Goal: Task Accomplishment & Management: Manage account settings

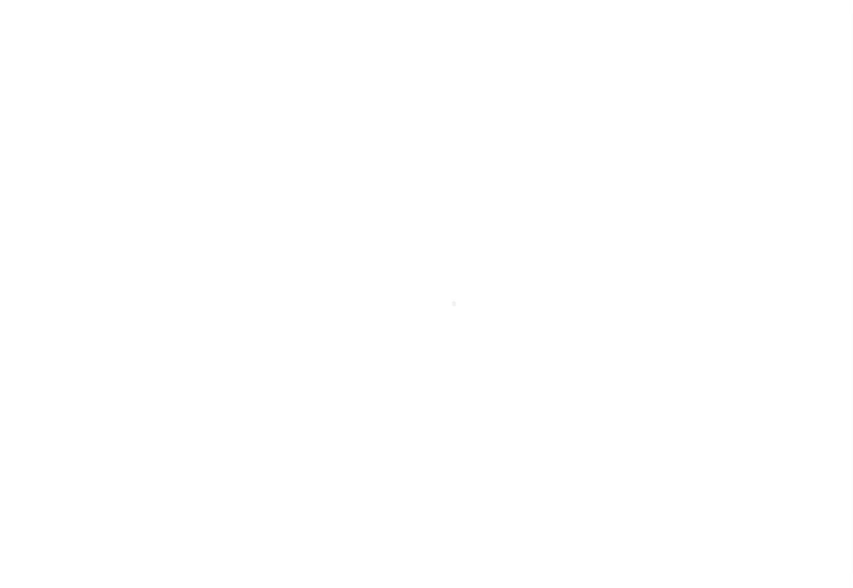
select select "100"
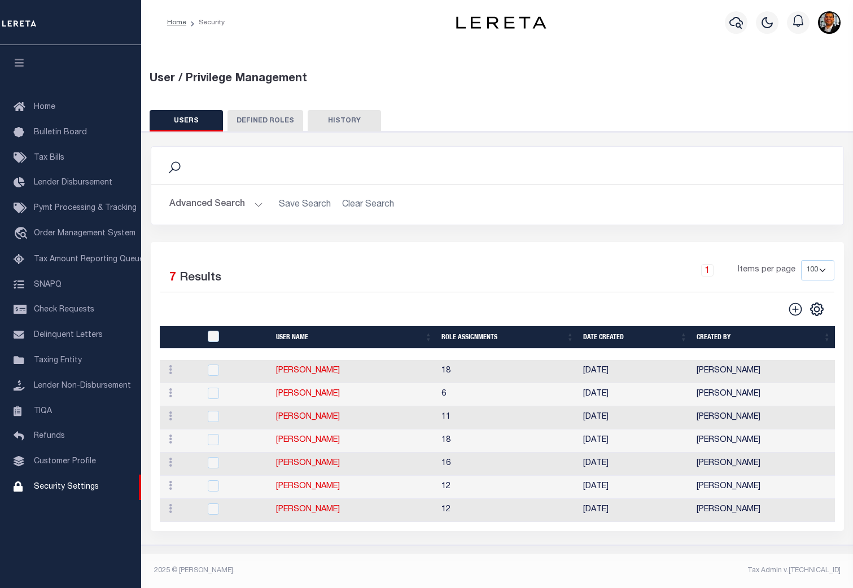
click at [256, 203] on button "Advanced Search" at bounding box center [216, 205] width 94 height 22
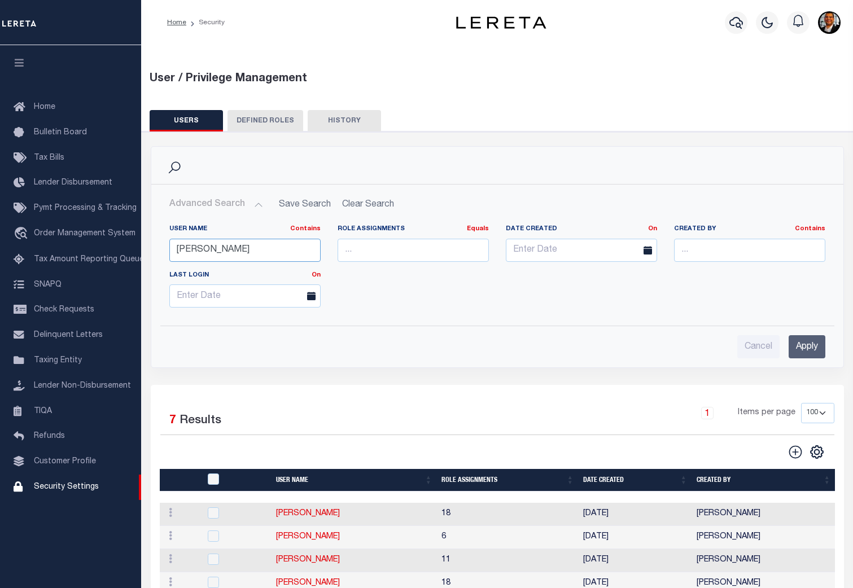
click at [230, 255] on input "[PERSON_NAME]" at bounding box center [244, 250] width 151 height 23
click at [228, 254] on input "[PERSON_NAME]" at bounding box center [244, 250] width 151 height 23
type input "M"
type input "[PERSON_NAME]"
click at [813, 343] on input "Apply" at bounding box center [807, 346] width 37 height 23
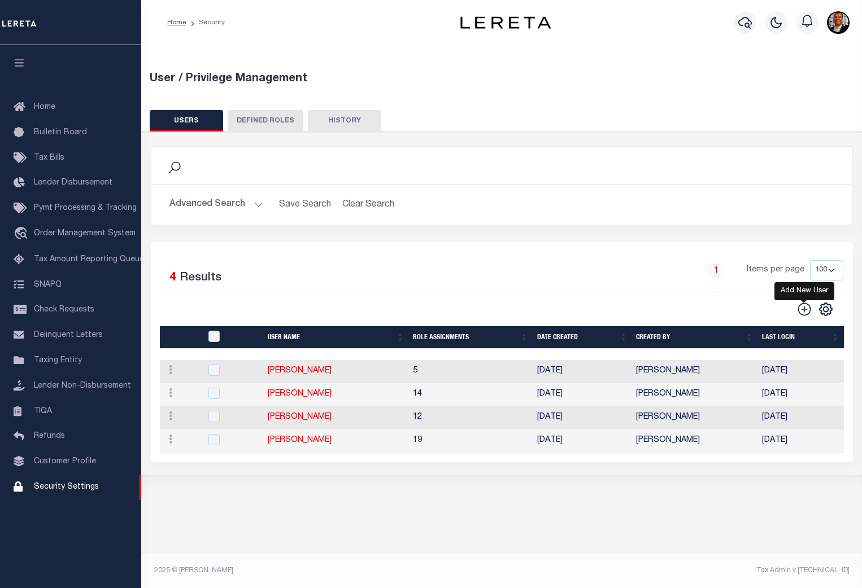
click at [801, 309] on icon "" at bounding box center [804, 309] width 15 height 15
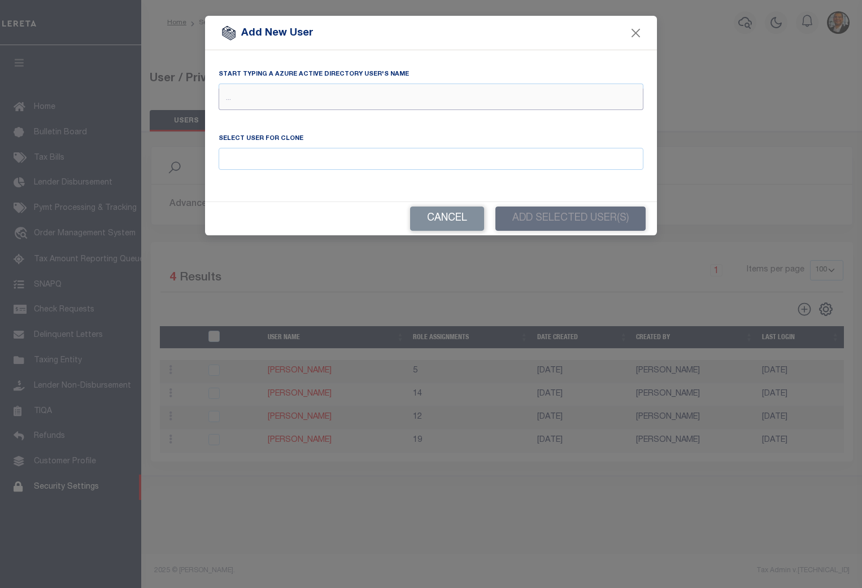
click at [239, 93] on input "text" at bounding box center [431, 99] width 425 height 21
type input "cook"
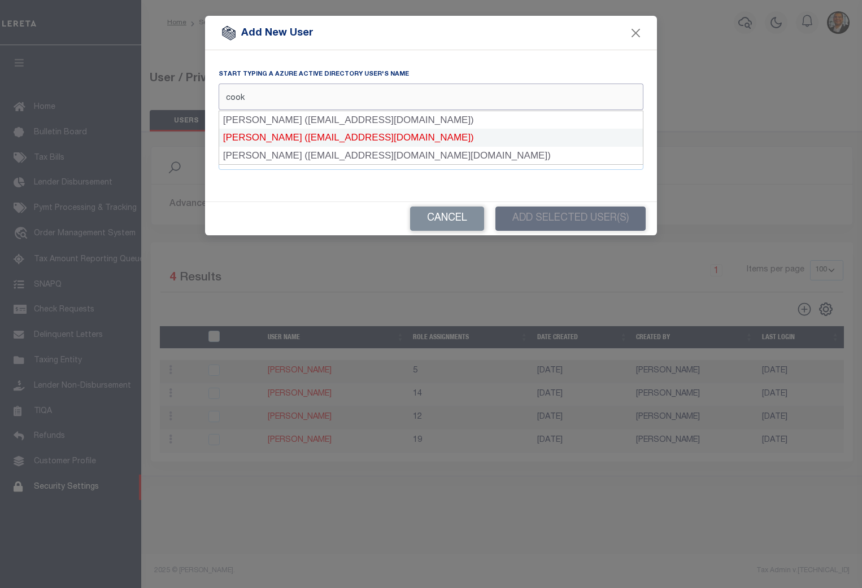
click at [273, 138] on div "[PERSON_NAME] ([EMAIL_ADDRESS][DOMAIN_NAME])" at bounding box center [430, 138] width 423 height 18
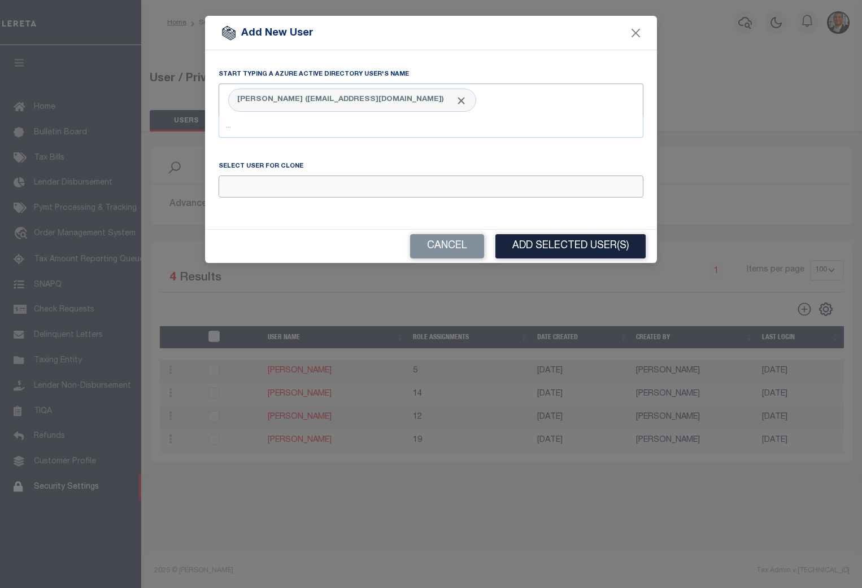
click at [273, 188] on input "Email" at bounding box center [431, 187] width 425 height 22
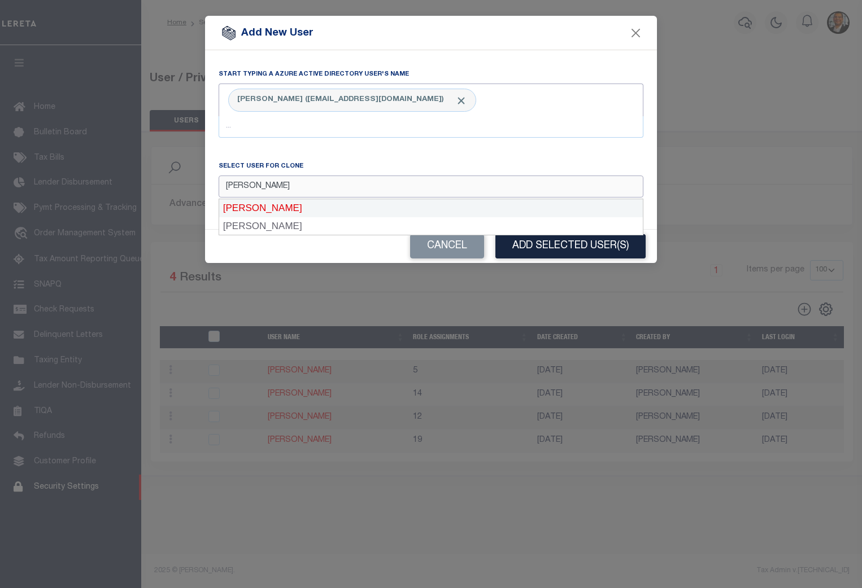
click at [263, 213] on div "[PERSON_NAME]" at bounding box center [430, 208] width 423 height 18
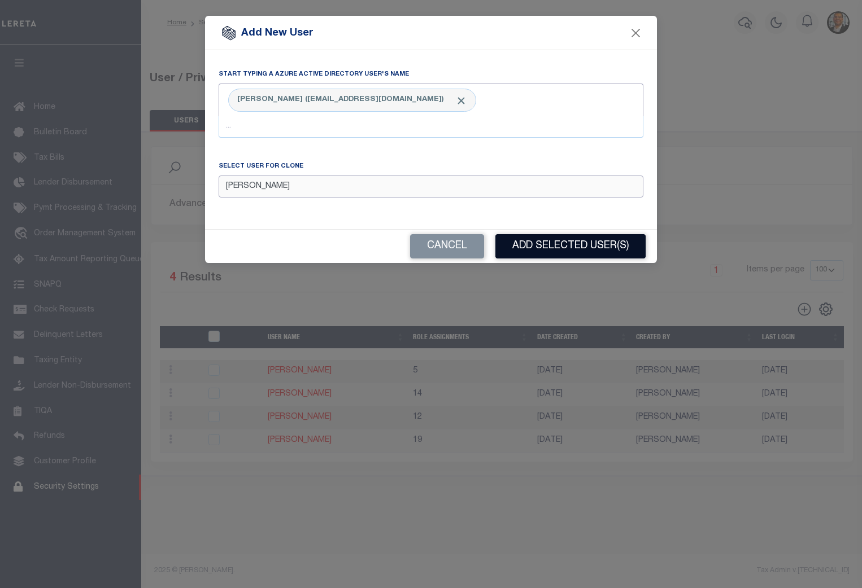
type input "[PERSON_NAME]"
click at [583, 247] on button "Add Selected User(s)" at bounding box center [570, 246] width 150 height 24
